Goal: Task Accomplishment & Management: Use online tool/utility

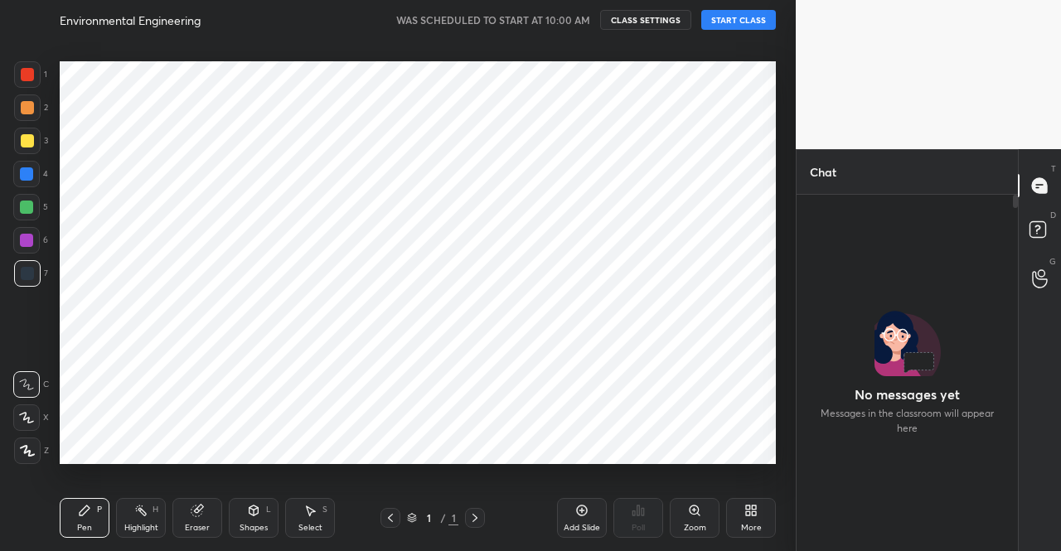
scroll to position [352, 216]
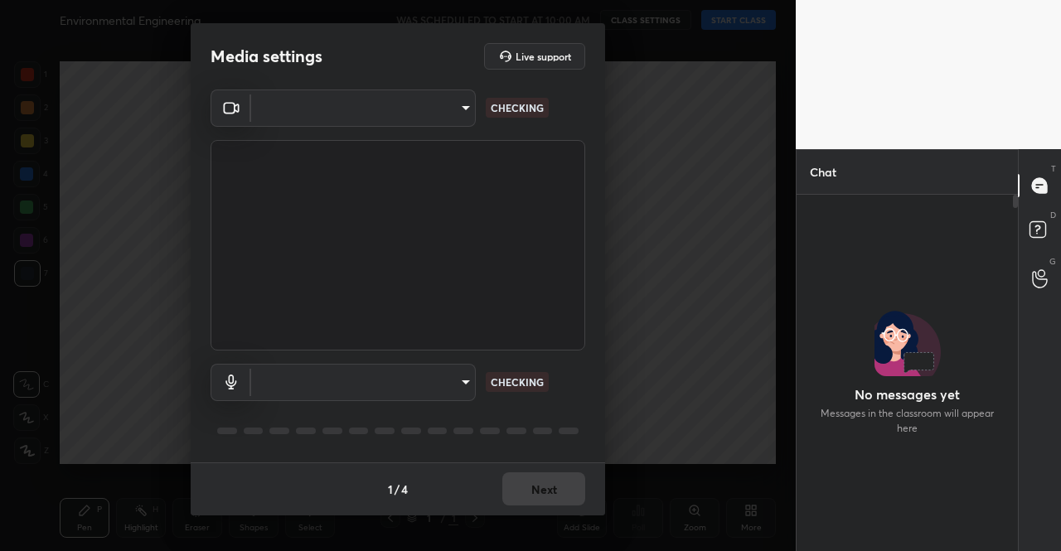
click at [536, 493] on div "1 / 4 Next" at bounding box center [398, 489] width 415 height 53
click at [536, 492] on div "1 / 4 Next" at bounding box center [398, 489] width 415 height 53
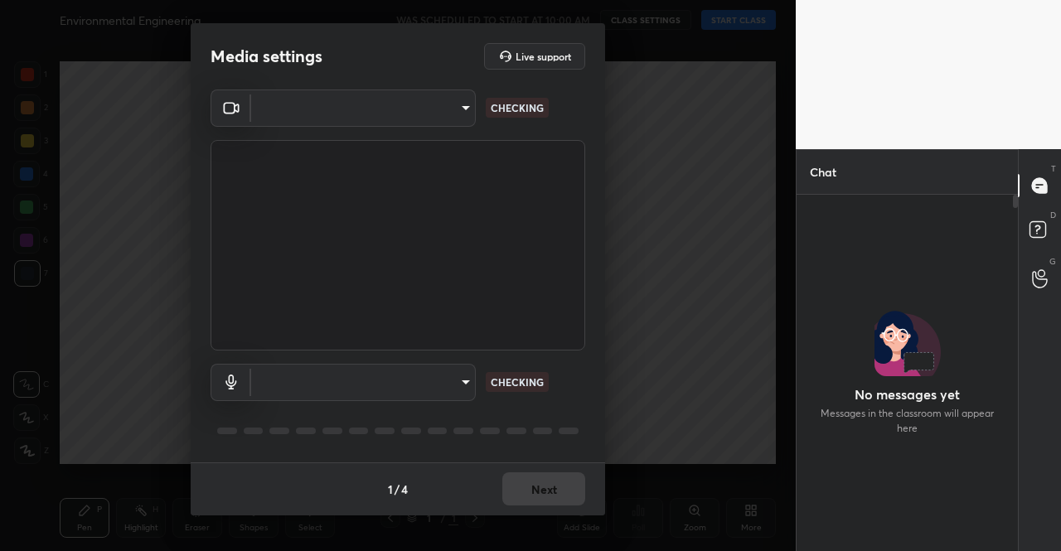
click at [536, 492] on div "1 / 4 Next" at bounding box center [398, 489] width 415 height 53
type input "5790f67f0c4ed6d580d4109d1cf1d0cb2e73c44b31d5984ab998df9e77a8a037"
type input "communications"
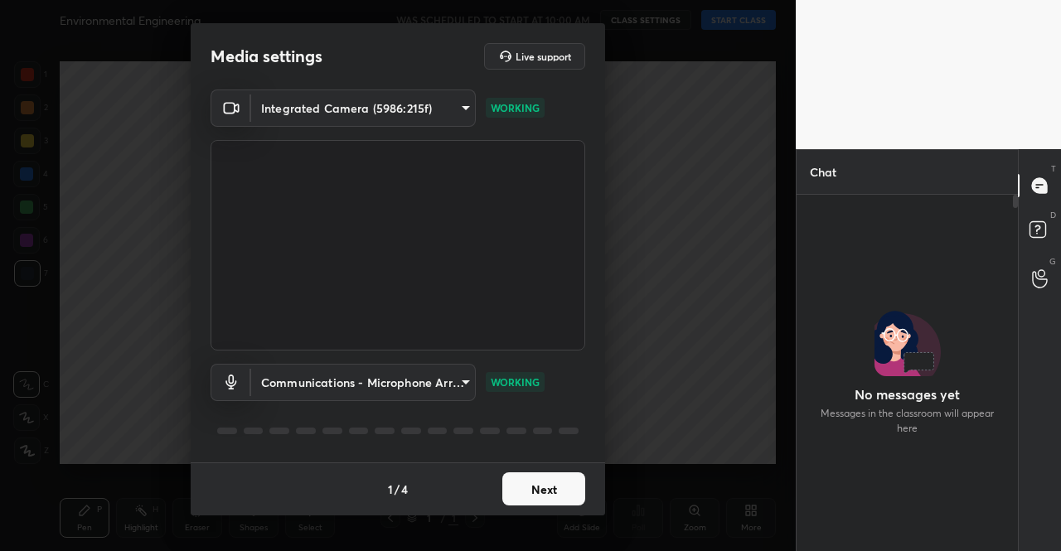
scroll to position [312, 216]
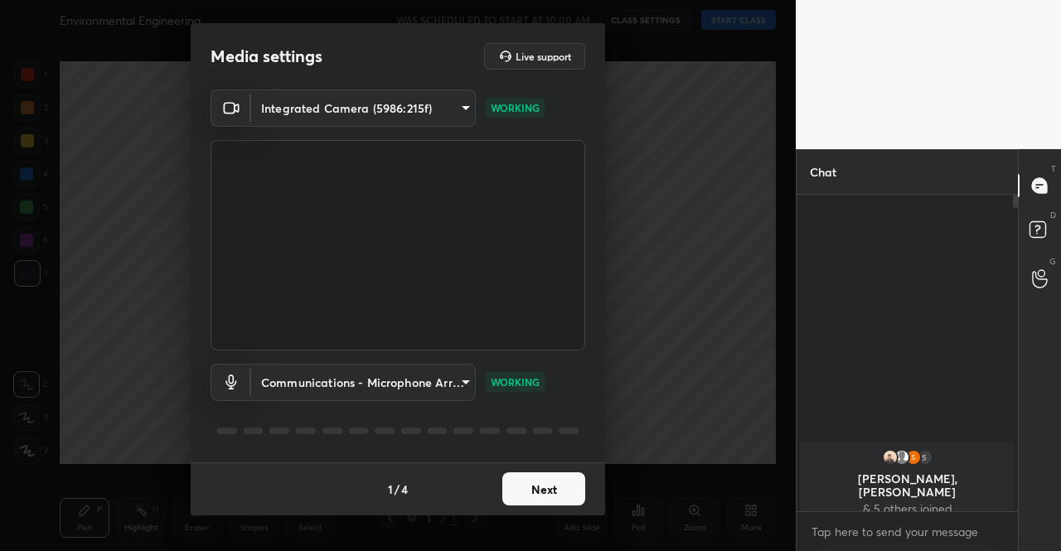
click at [546, 492] on button "Next" at bounding box center [543, 489] width 83 height 33
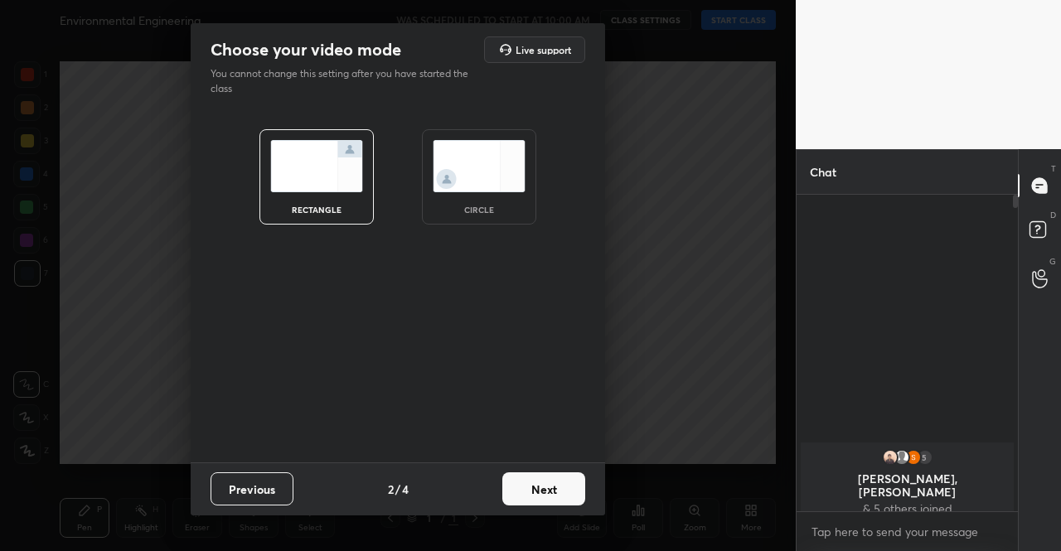
click at [546, 492] on button "Next" at bounding box center [543, 489] width 83 height 33
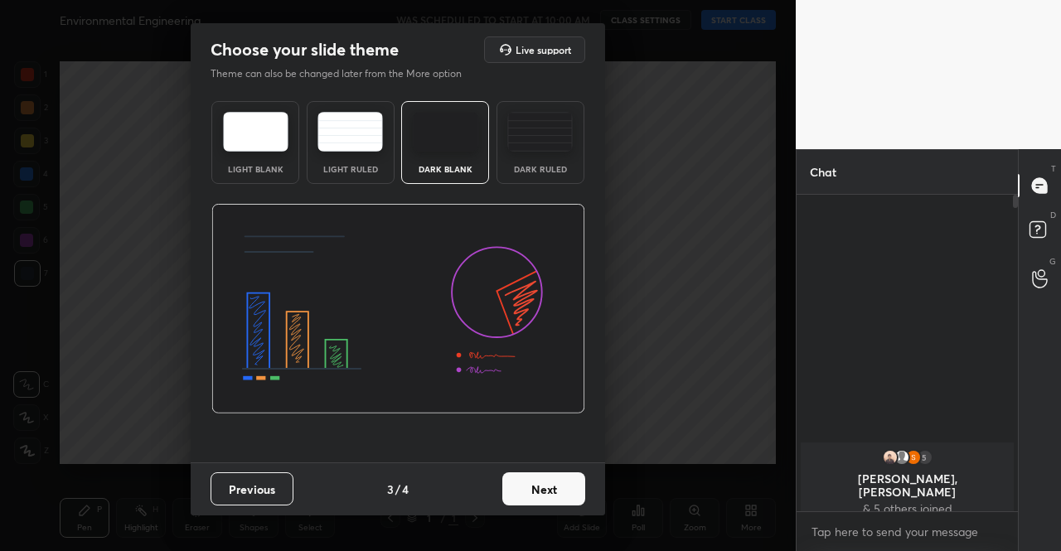
click at [546, 492] on button "Next" at bounding box center [543, 489] width 83 height 33
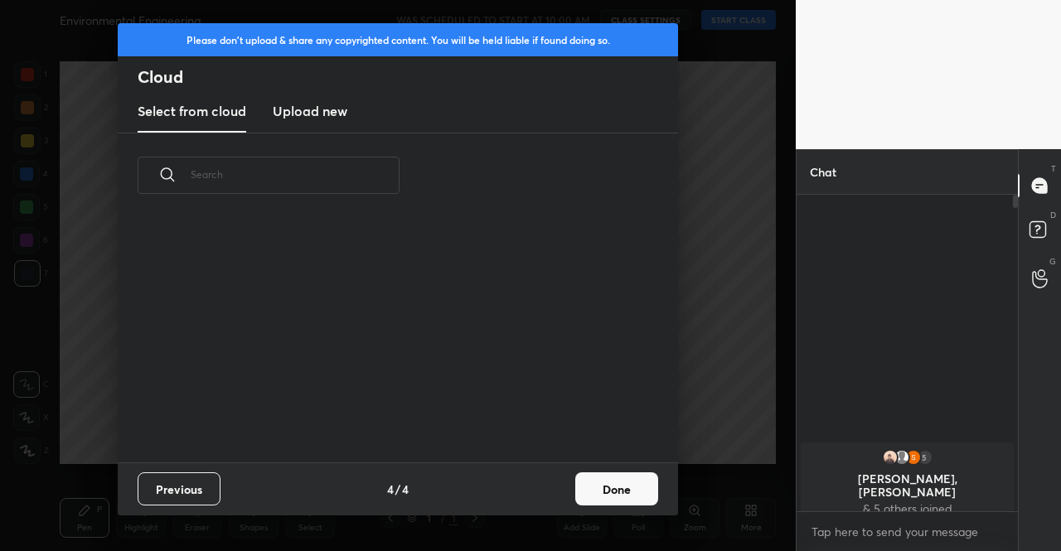
click at [546, 490] on div "Previous 4 / 4 Done" at bounding box center [398, 489] width 561 height 53
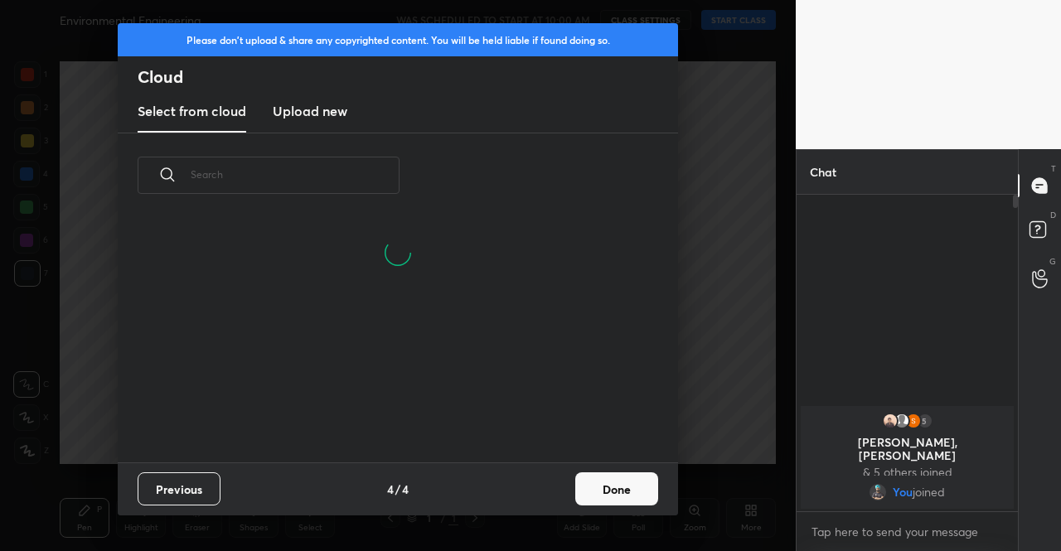
click at [628, 478] on button "Done" at bounding box center [616, 489] width 83 height 33
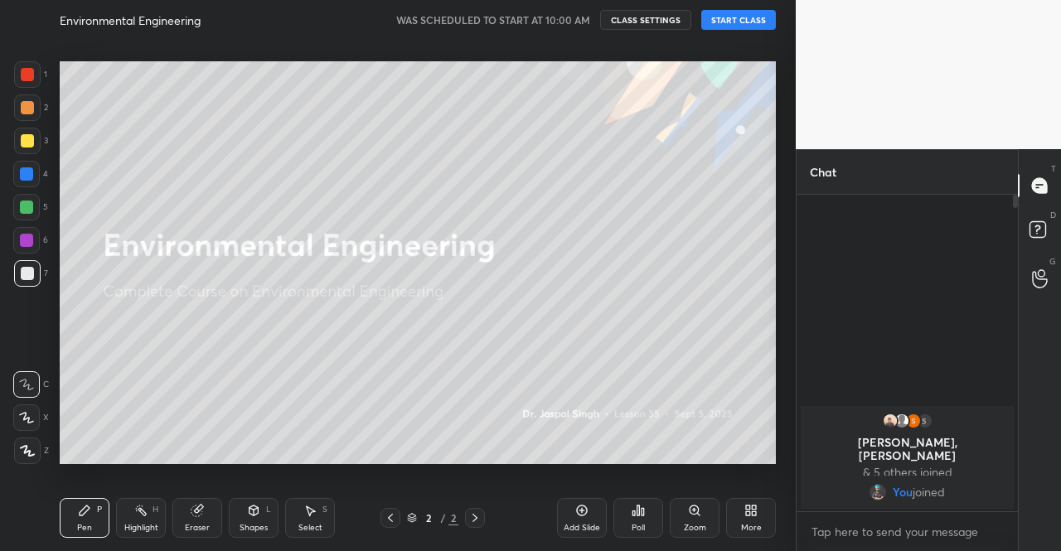
click at [746, 12] on button "START CLASS" at bounding box center [738, 20] width 75 height 20
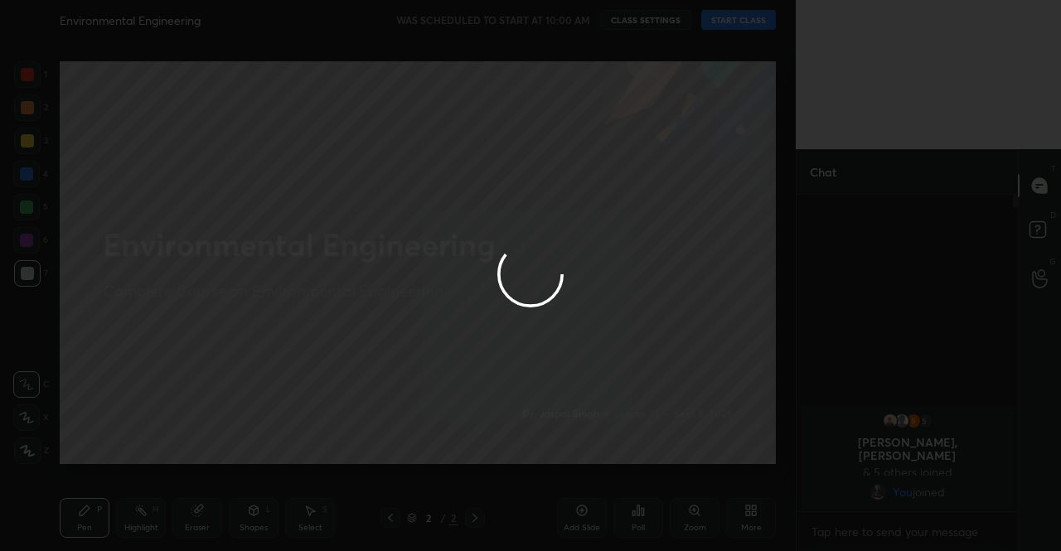
click at [579, 17] on div at bounding box center [530, 275] width 1061 height 551
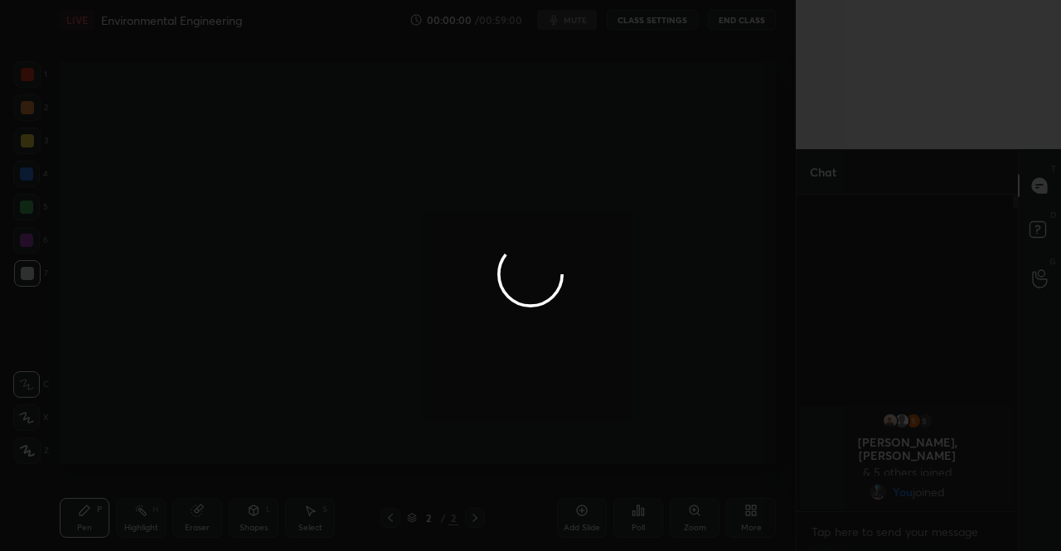
click at [578, 26] on div at bounding box center [530, 275] width 1061 height 551
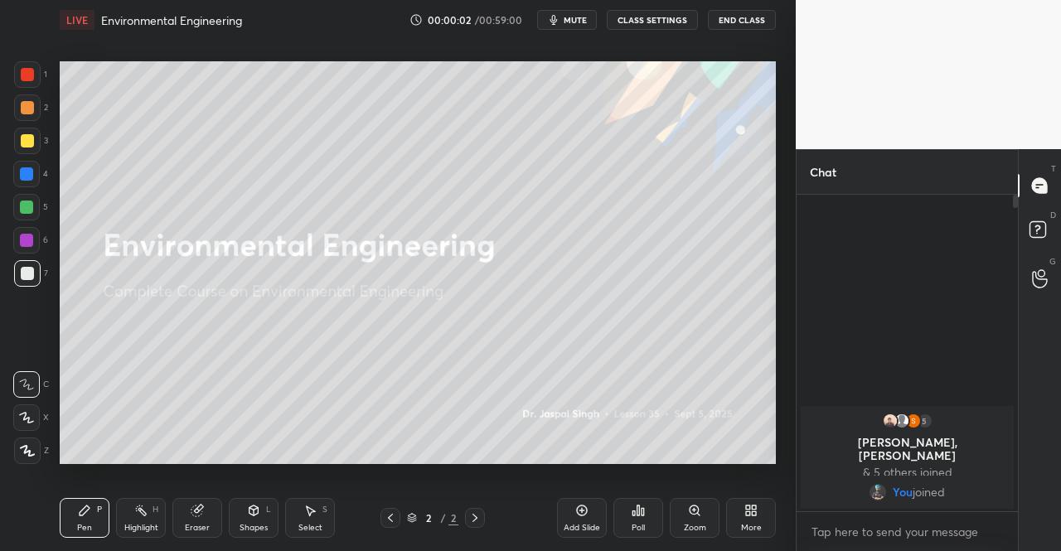
click at [576, 21] on span "mute" at bounding box center [575, 20] width 23 height 12
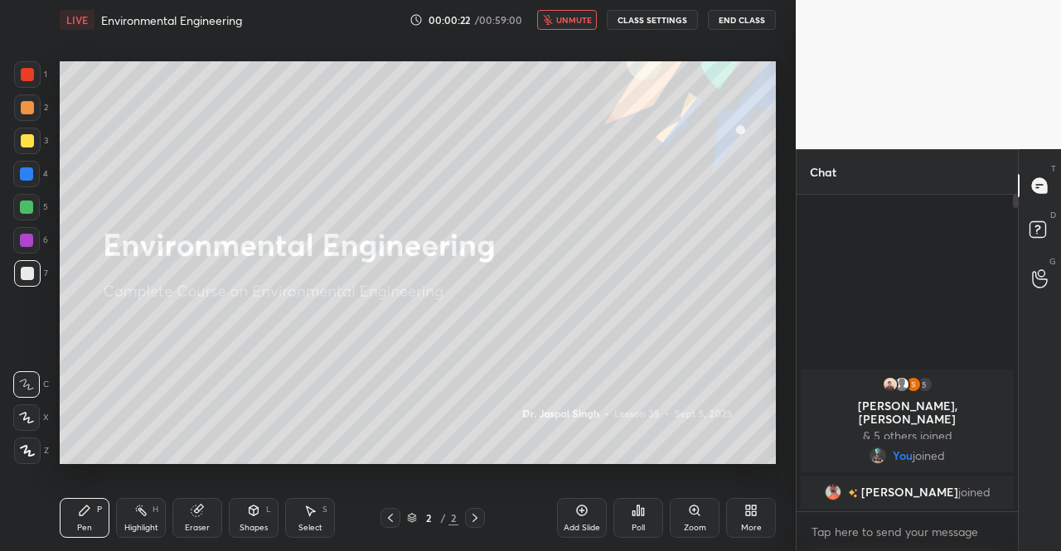
click at [747, 524] on div "More" at bounding box center [751, 528] width 21 height 8
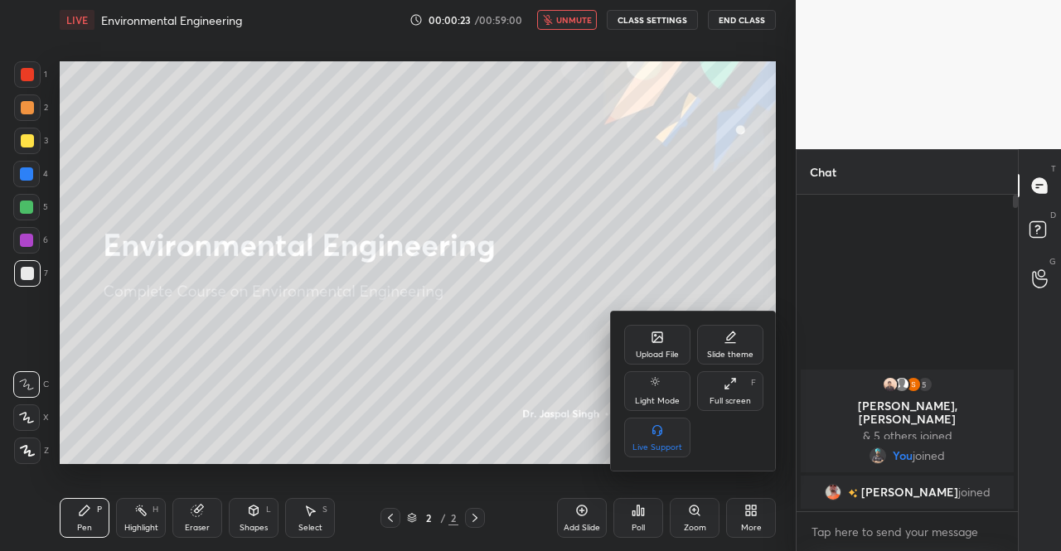
click at [670, 449] on div "Live Support" at bounding box center [658, 448] width 50 height 8
click at [729, 17] on div at bounding box center [530, 275] width 1061 height 551
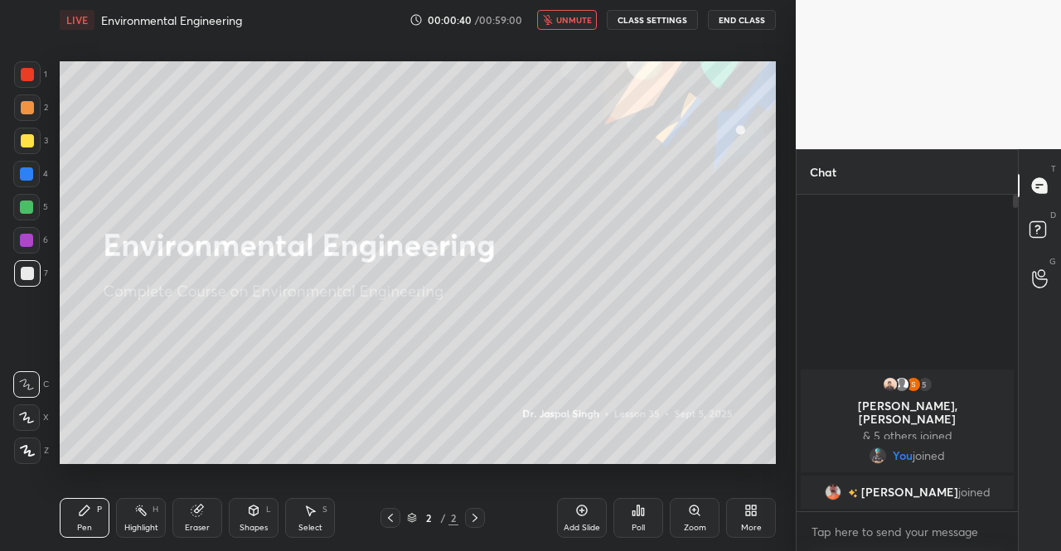
click at [769, 22] on button "End Class" at bounding box center [742, 20] width 68 height 20
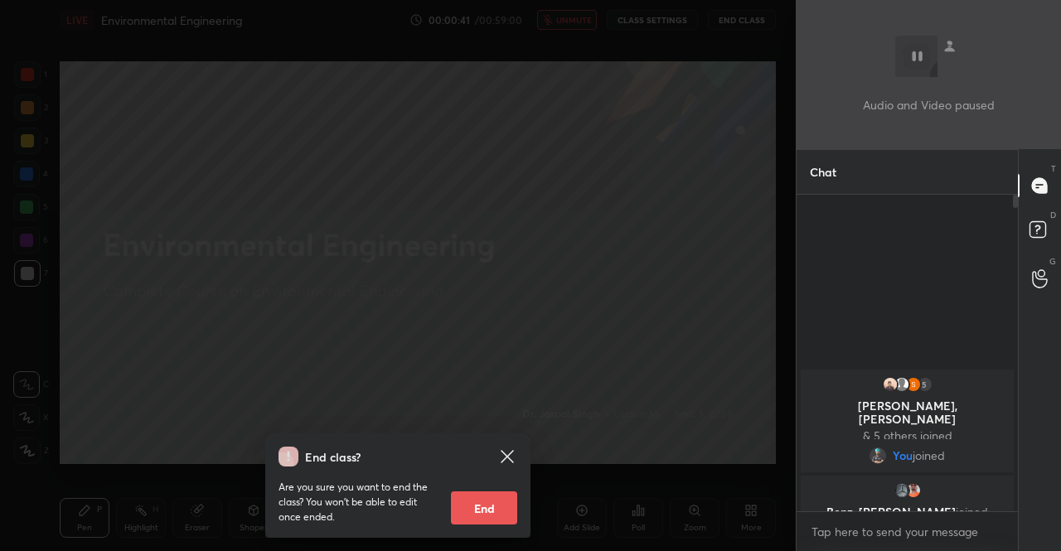
click at [471, 513] on button "End" at bounding box center [484, 508] width 66 height 33
type textarea "x"
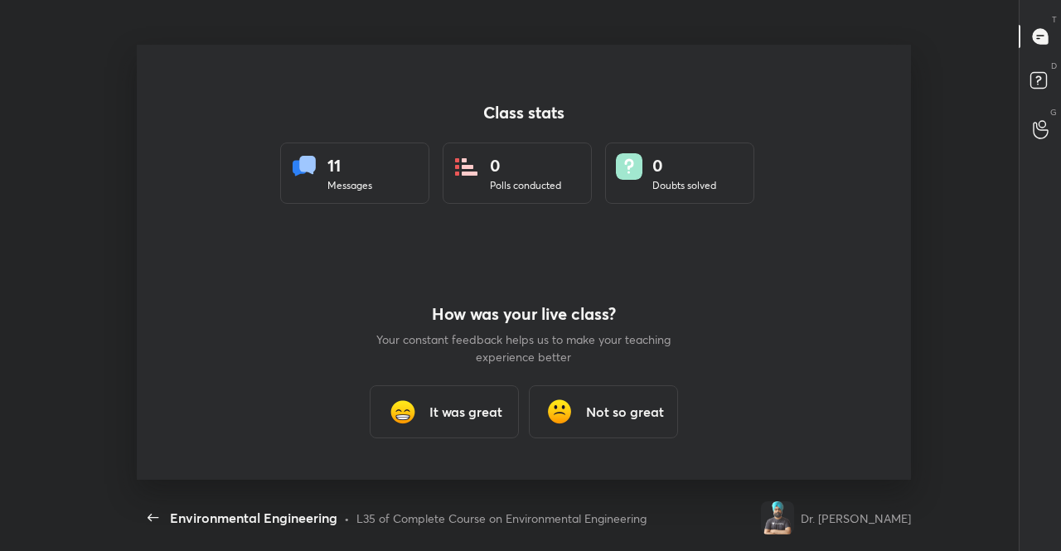
scroll to position [0, 0]
